Goal: Information Seeking & Learning: Find specific fact

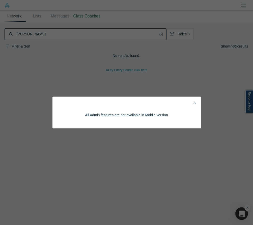
click at [195, 101] on icon "Close" at bounding box center [195, 103] width 2 height 4
